Goal: Information Seeking & Learning: Learn about a topic

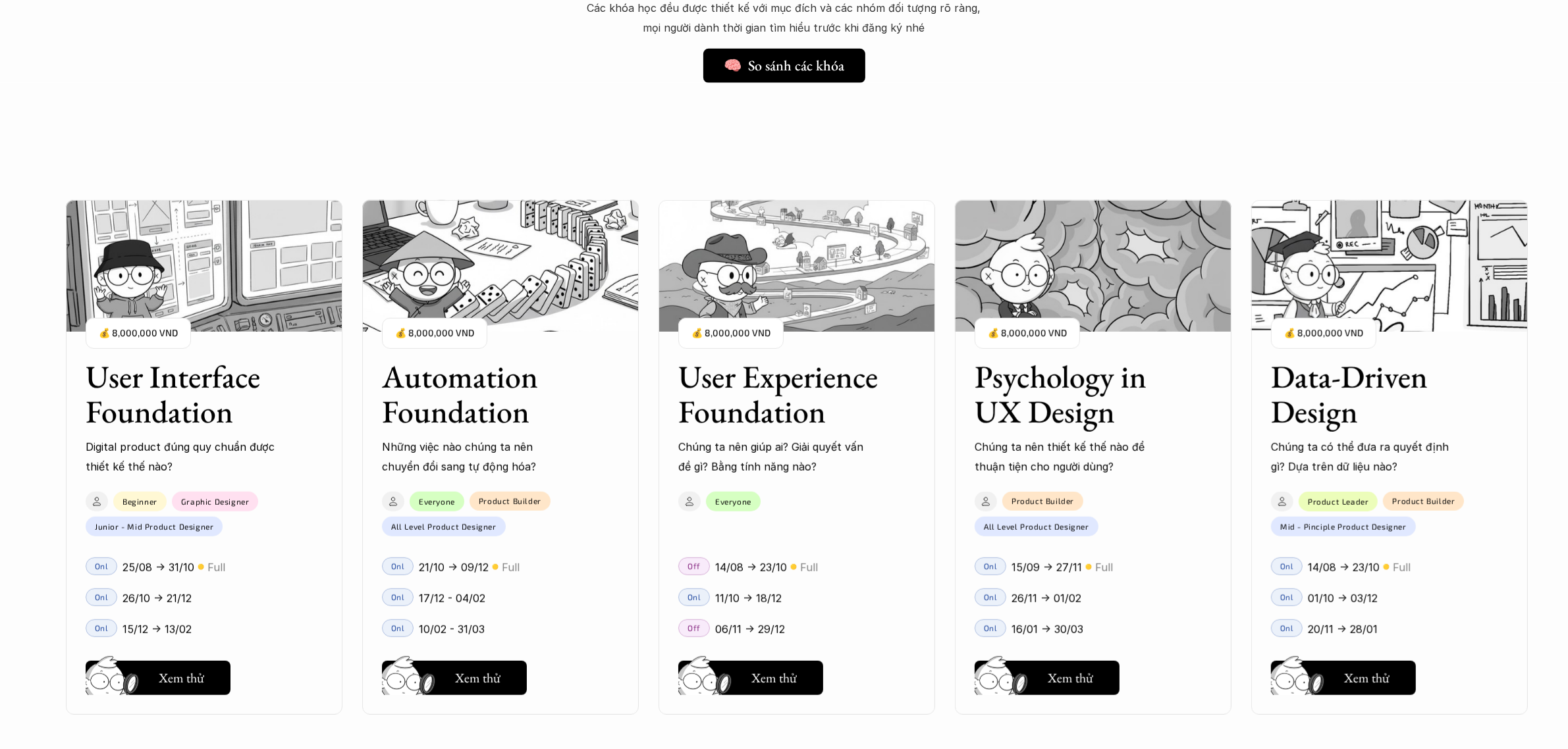
scroll to position [1154, 0]
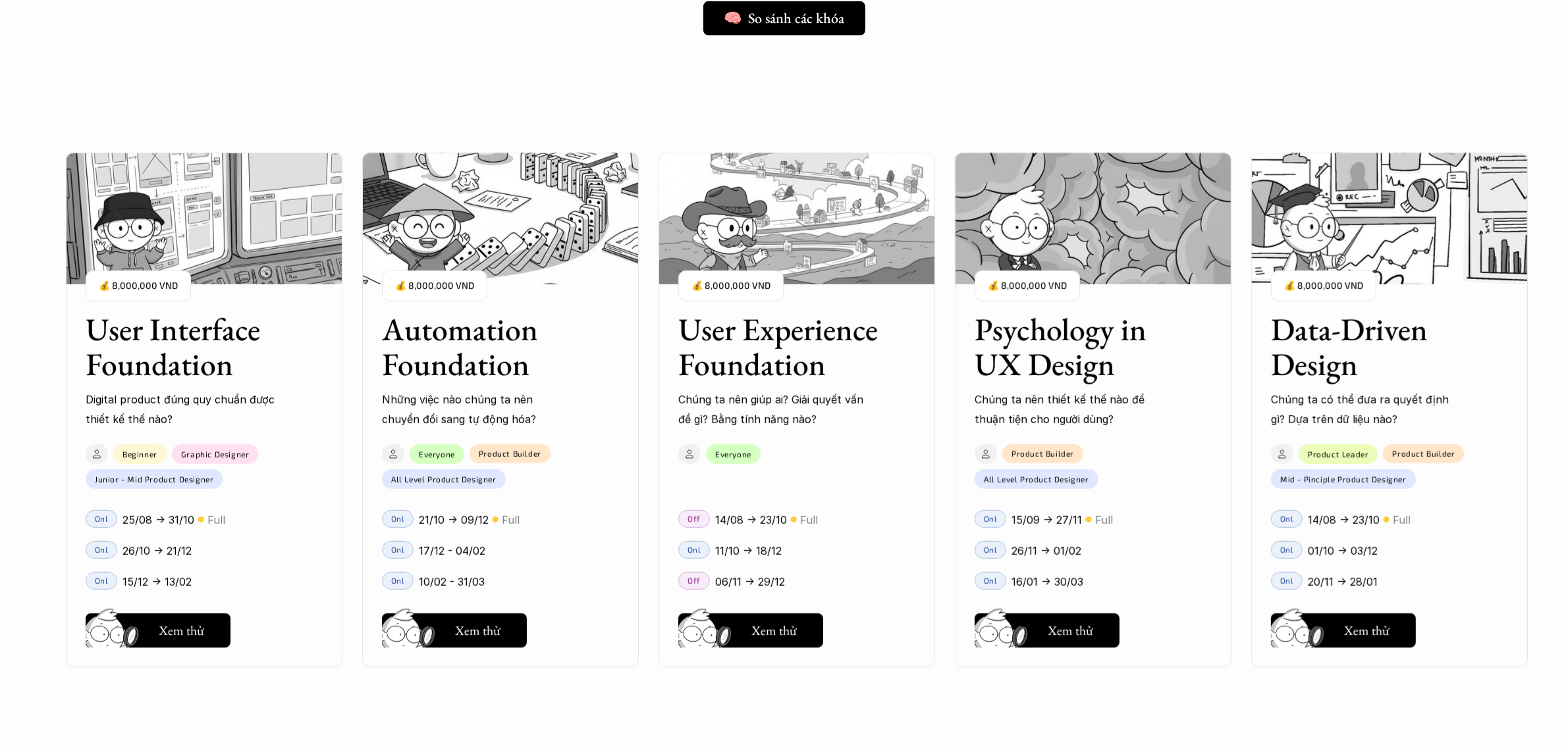
click at [465, 358] on h3 "Automation Foundation" at bounding box center [484, 347] width 204 height 69
click at [492, 642] on h5 "Xem thử" at bounding box center [478, 633] width 45 height 18
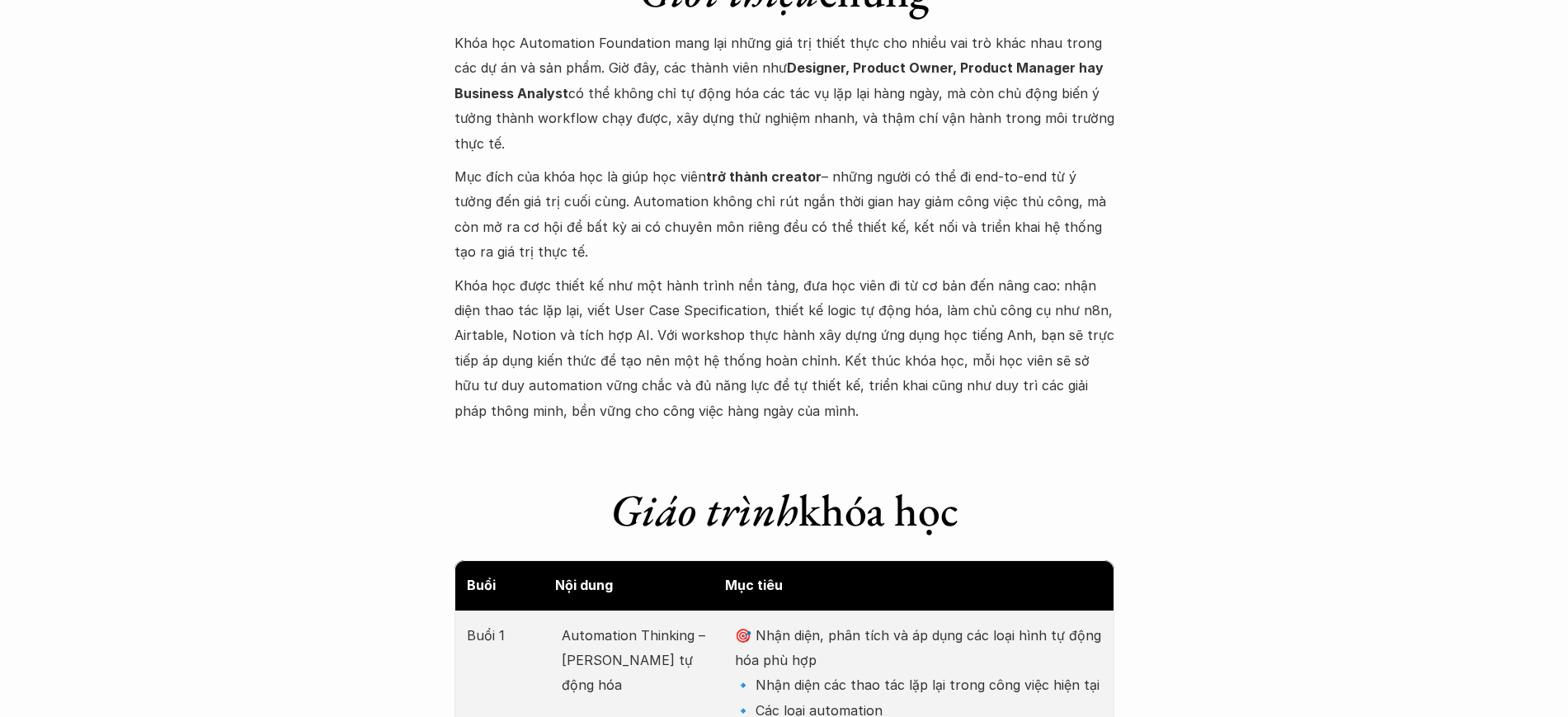
scroll to position [1701, 0]
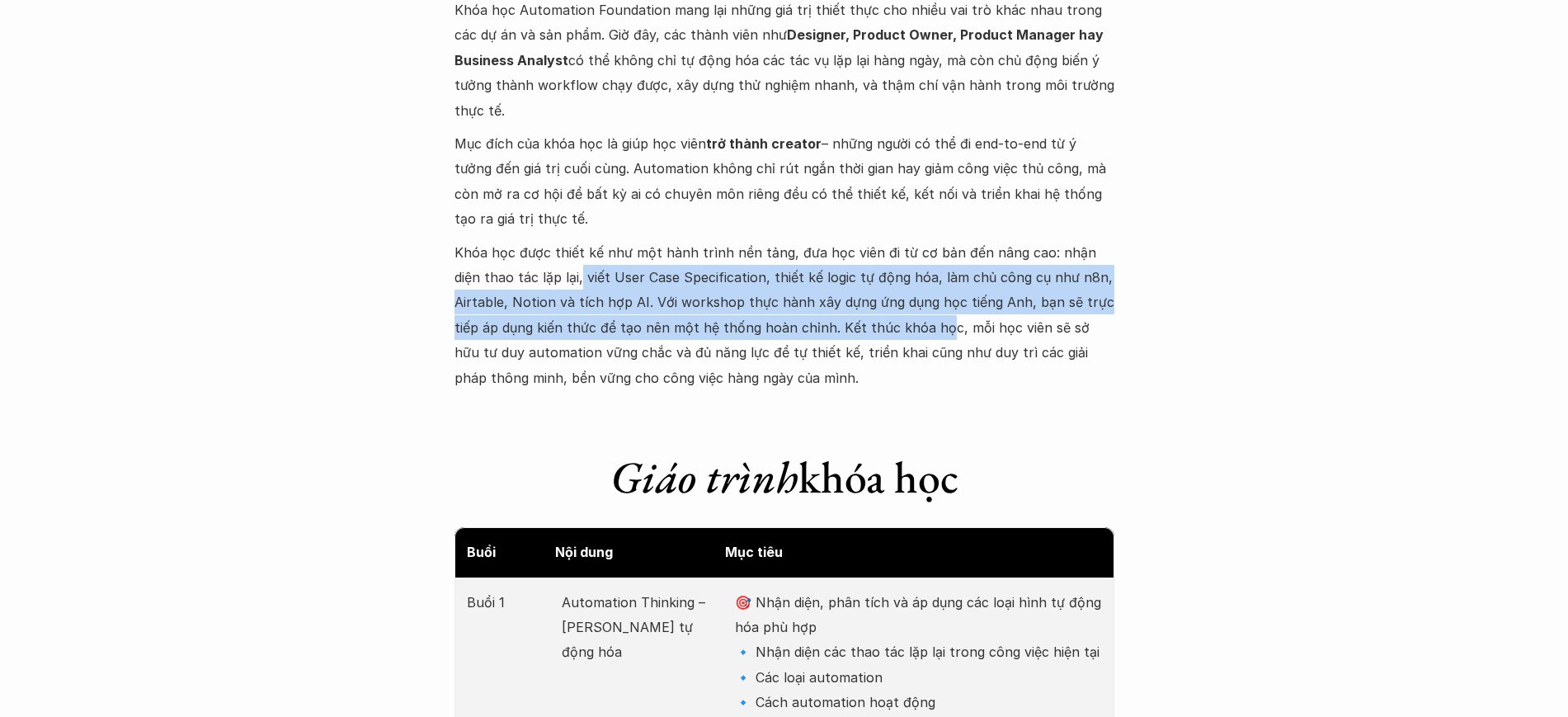
drag, startPoint x: 549, startPoint y: 270, endPoint x: 938, endPoint y: 319, distance: 392.1
click at [938, 319] on p "Khóa học được thiết kế như một hành trình nền tảng, đưa học viên đi từ cơ bản đ…" at bounding box center [784, 315] width 660 height 150
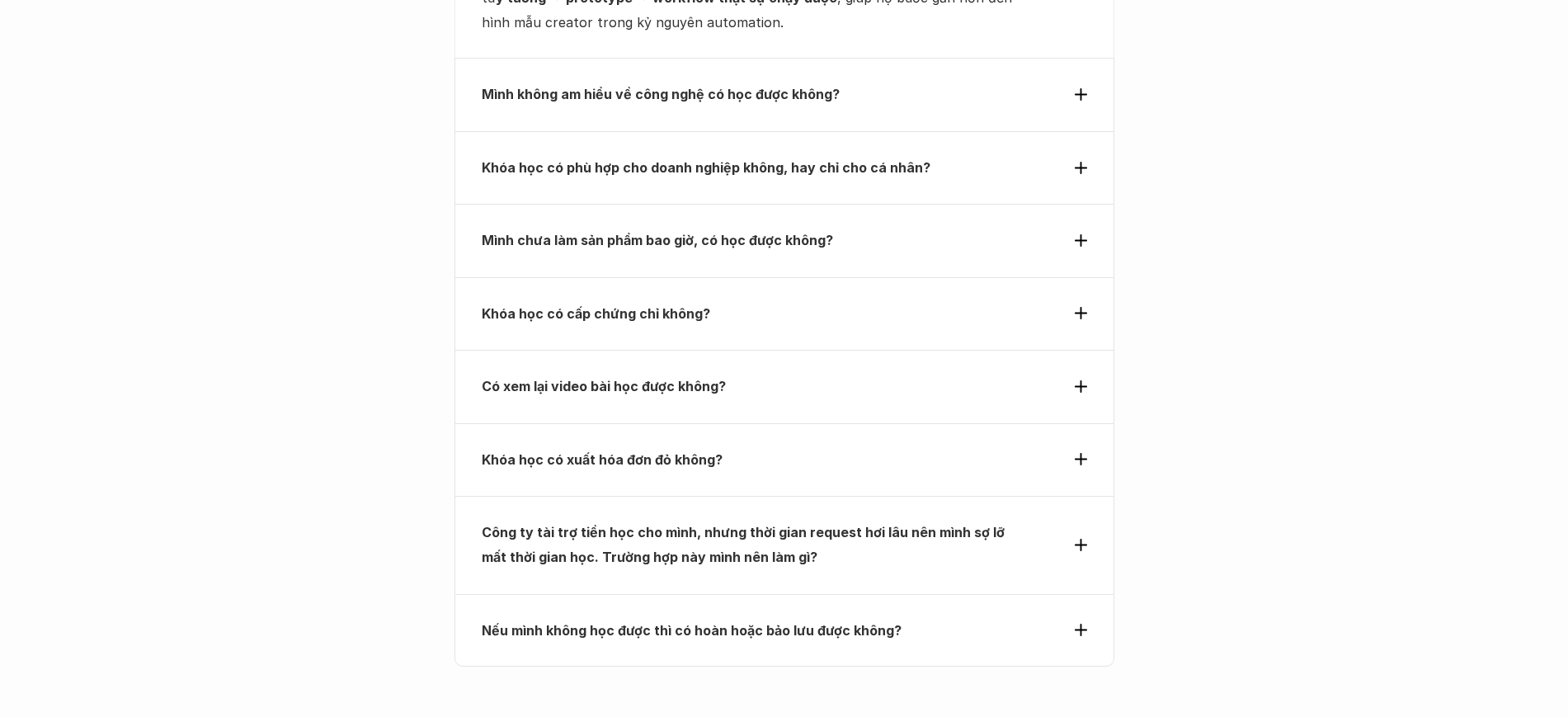
scroll to position [5989, 0]
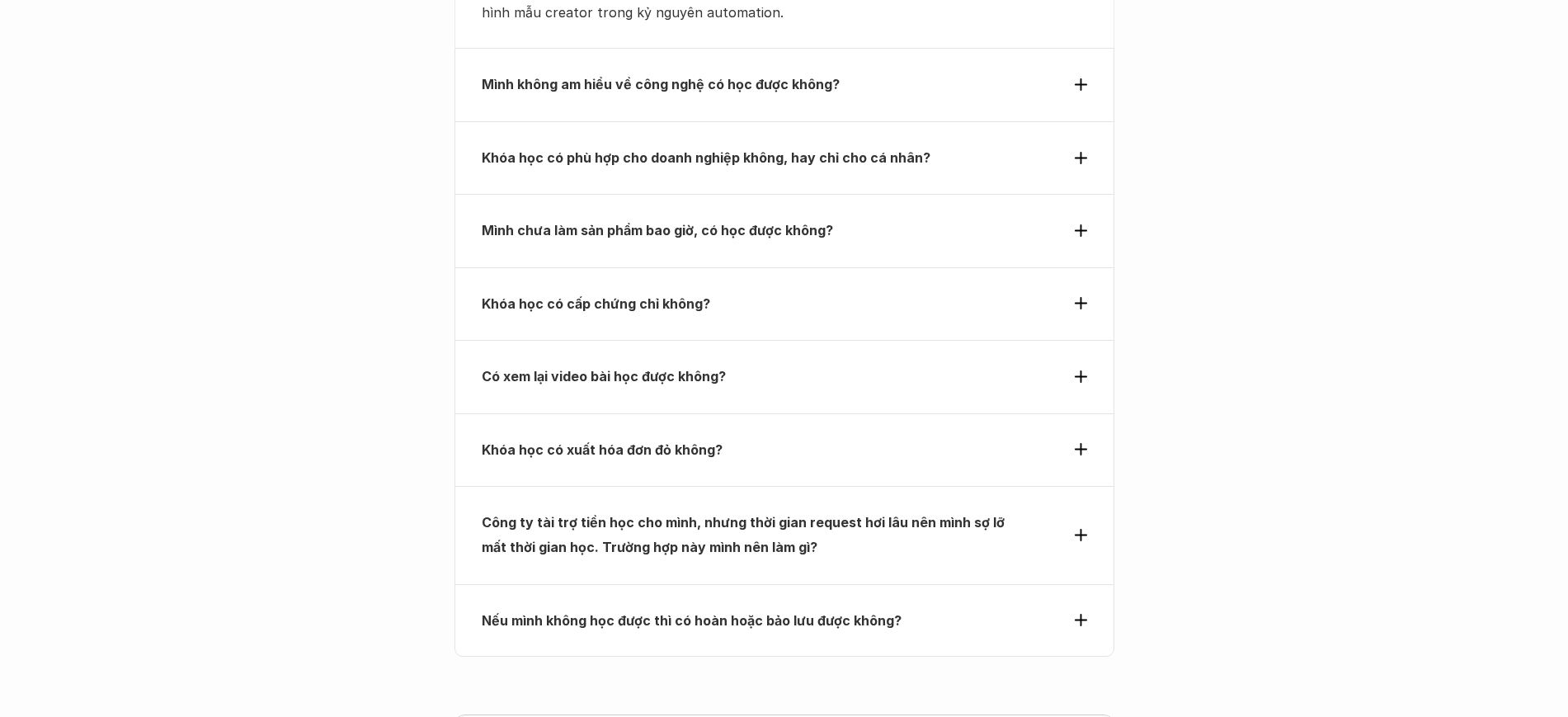
click at [1079, 225] on icon at bounding box center [1081, 231] width 13 height 13
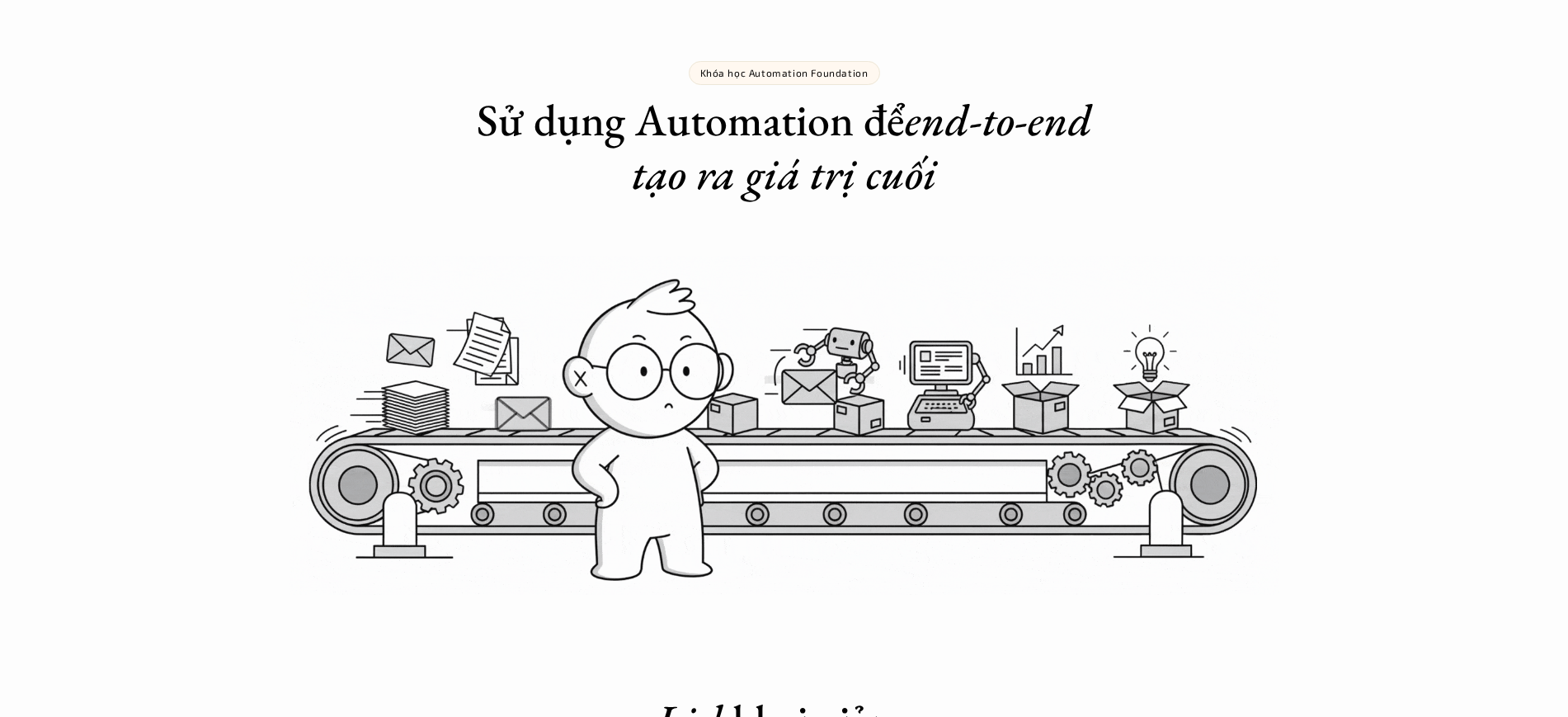
scroll to position [0, 0]
